Goal: Transaction & Acquisition: Purchase product/service

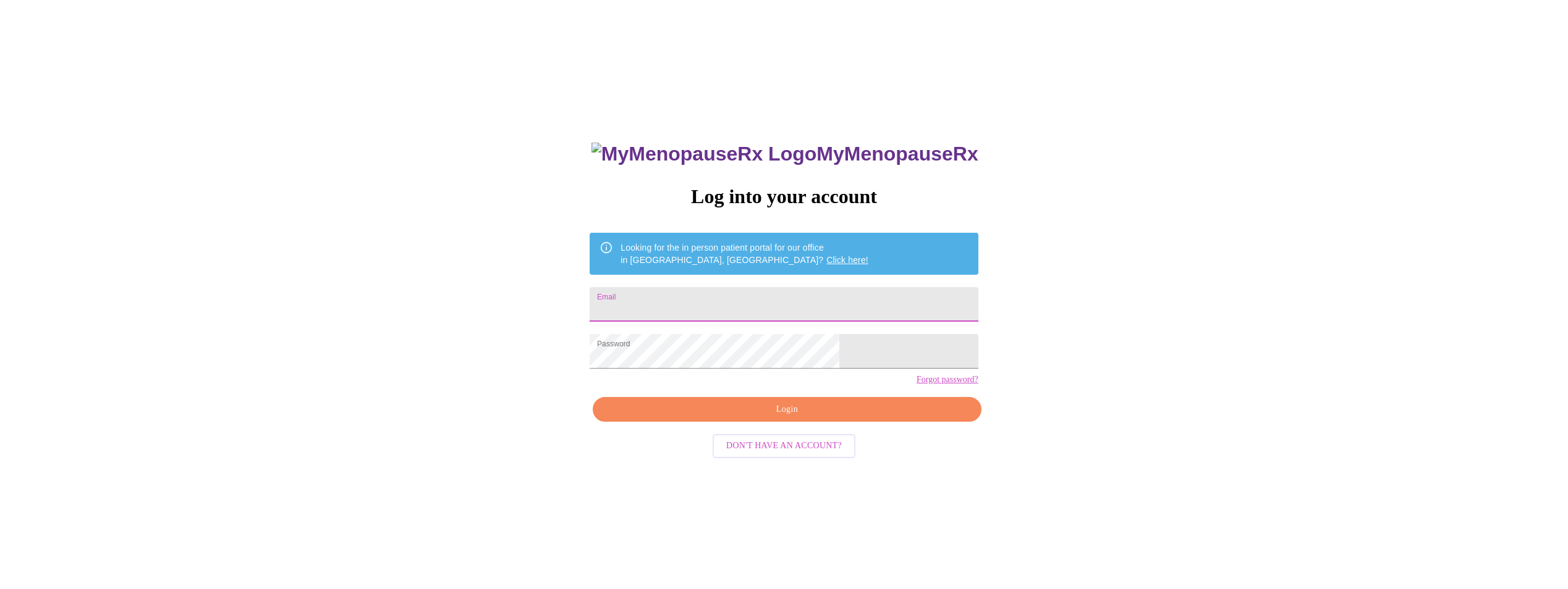
type input "[EMAIL_ADDRESS][PERSON_NAME][DOMAIN_NAME]"
click at [783, 417] on span "Login" at bounding box center [787, 410] width 360 height 15
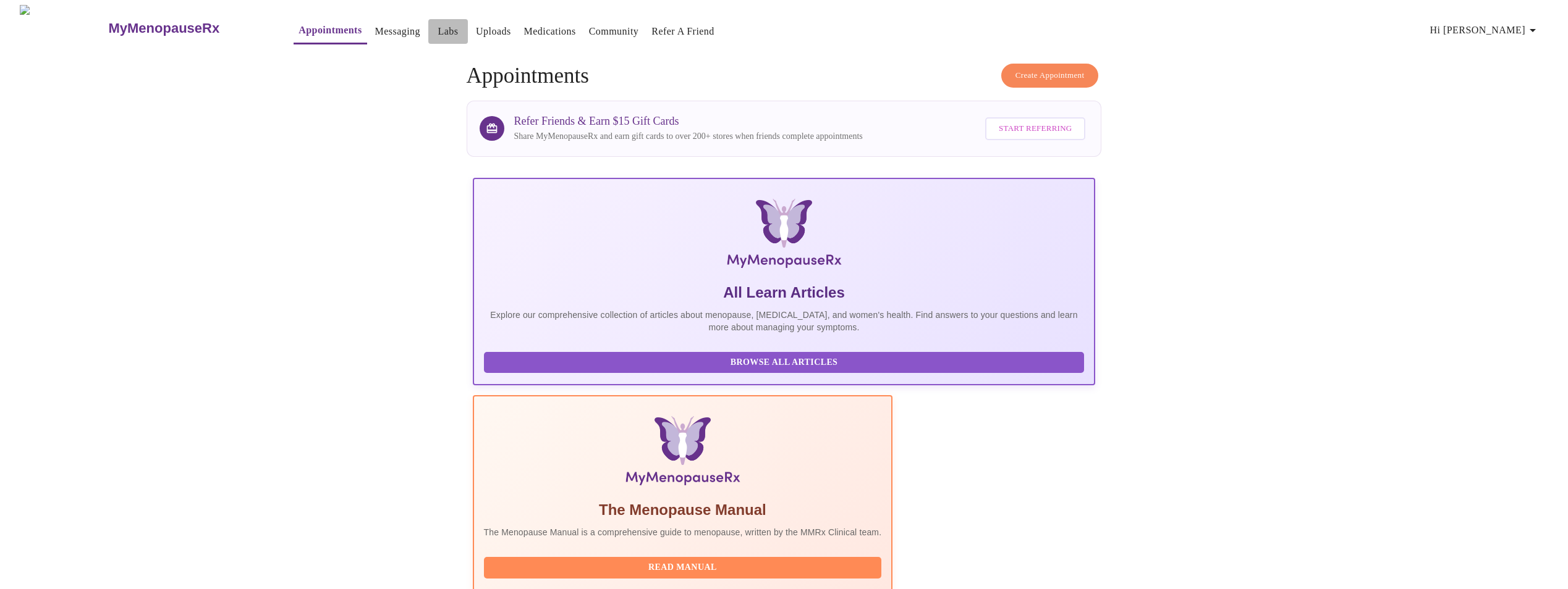
click at [438, 33] on link "Labs" at bounding box center [448, 31] width 20 height 17
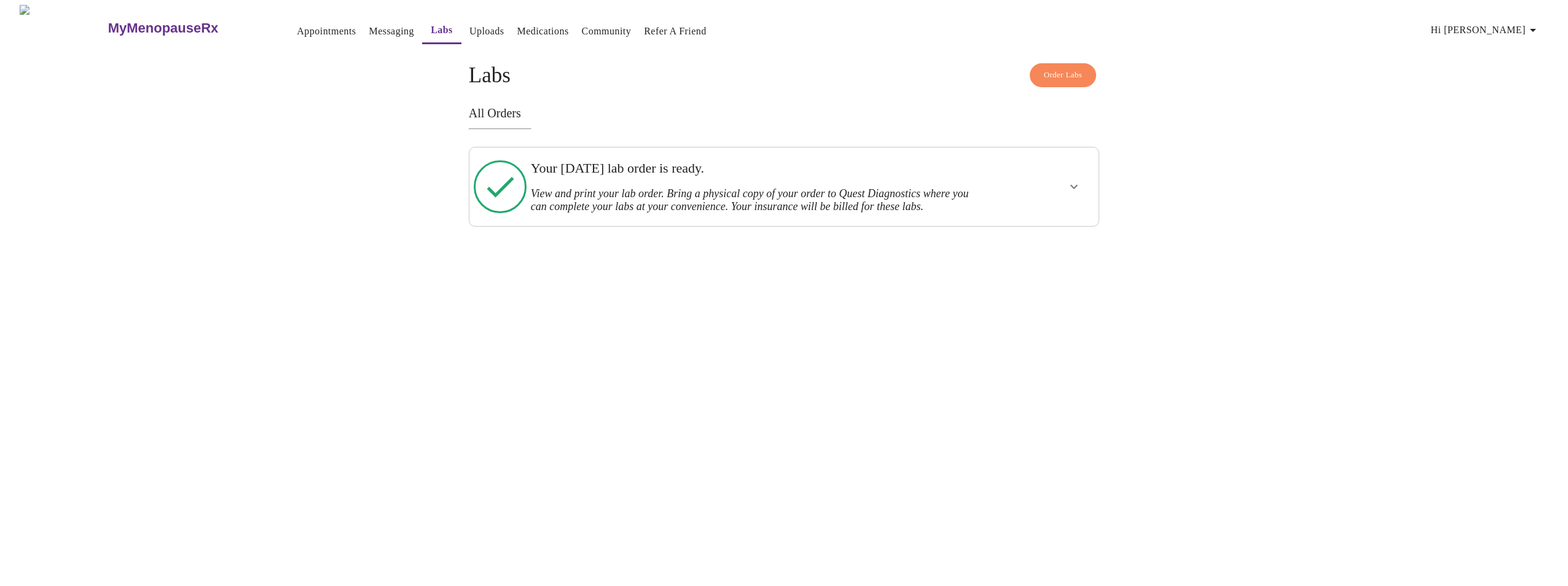
click at [1050, 73] on span "Order Labs" at bounding box center [1063, 75] width 39 height 14
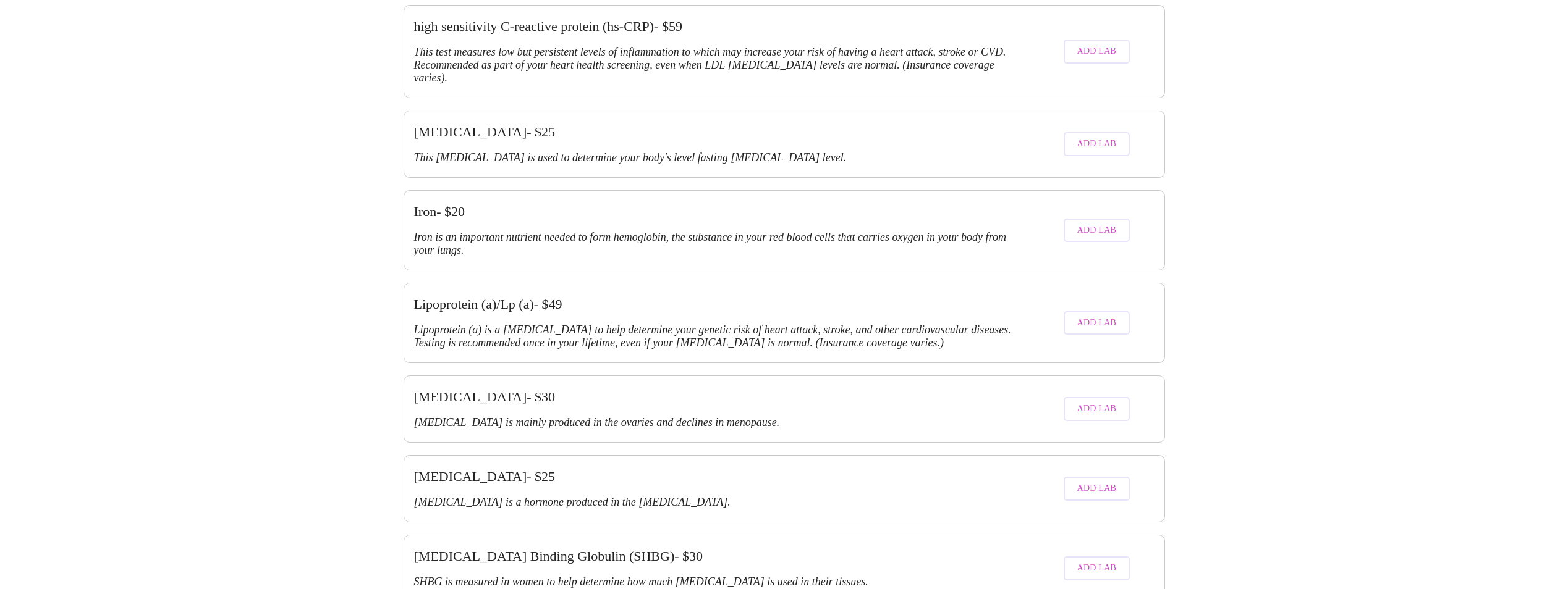
scroll to position [2285, 0]
